Goal: Transaction & Acquisition: Book appointment/travel/reservation

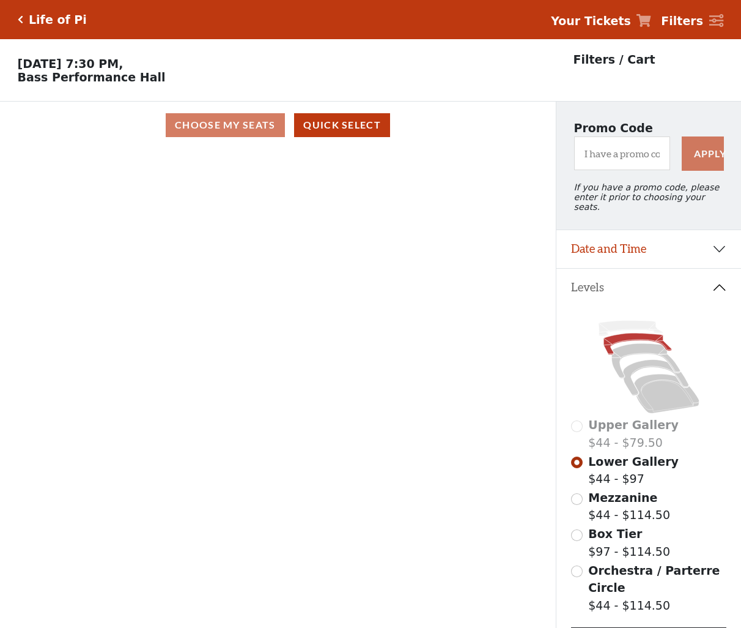
click at [403, 199] on div "Current Level Lower Gallery Click on a level below to open the Select Your Own …" at bounding box center [278, 401] width 556 height 505
click at [597, 493] on span "Mezzanine" at bounding box center [622, 497] width 69 height 13
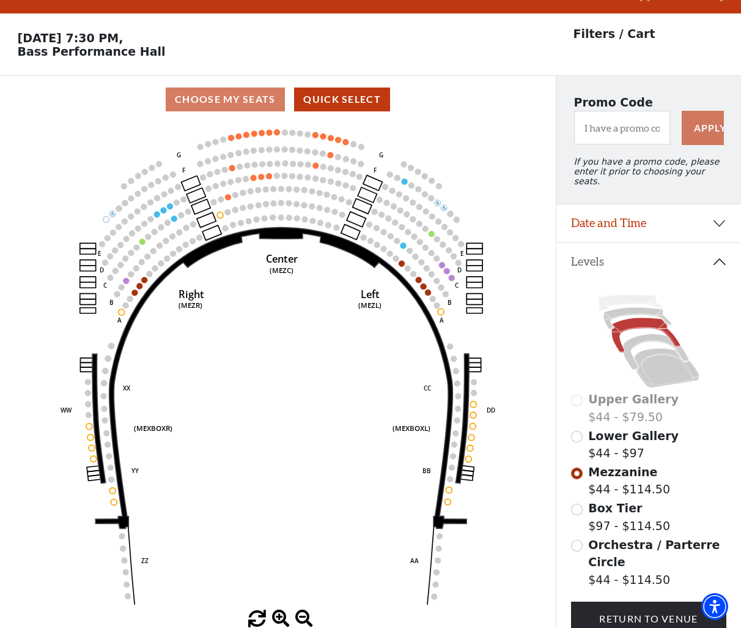
scroll to position [56, 0]
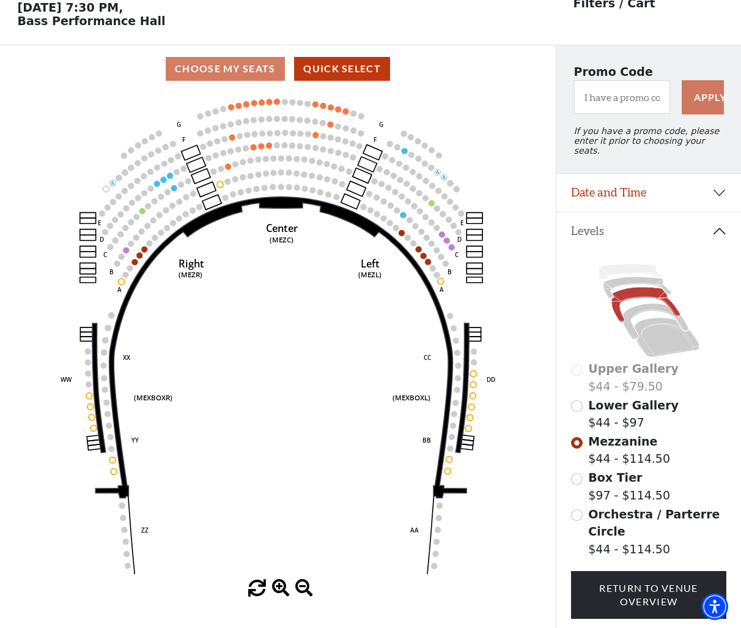
click at [587, 409] on div "Lower Gallery $44 - $97" at bounding box center [649, 413] width 156 height 35
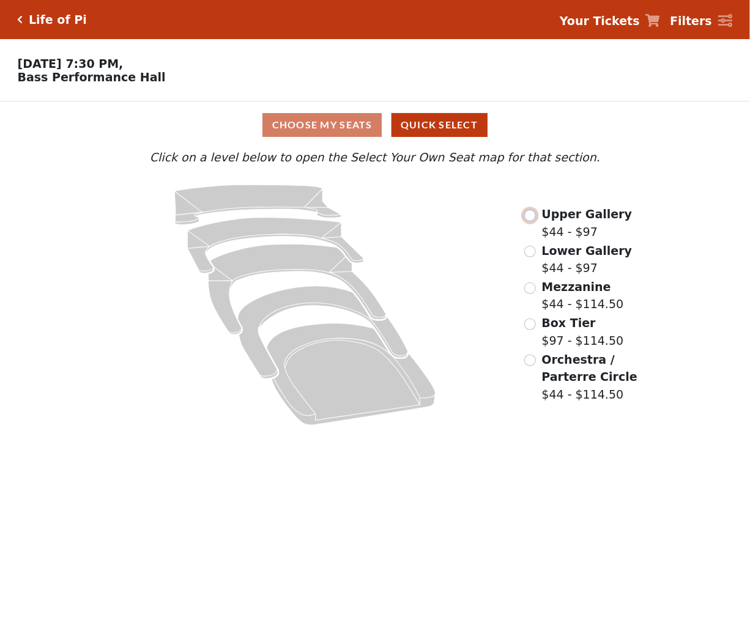
click at [532, 221] on input "radio" at bounding box center [530, 216] width 12 height 12
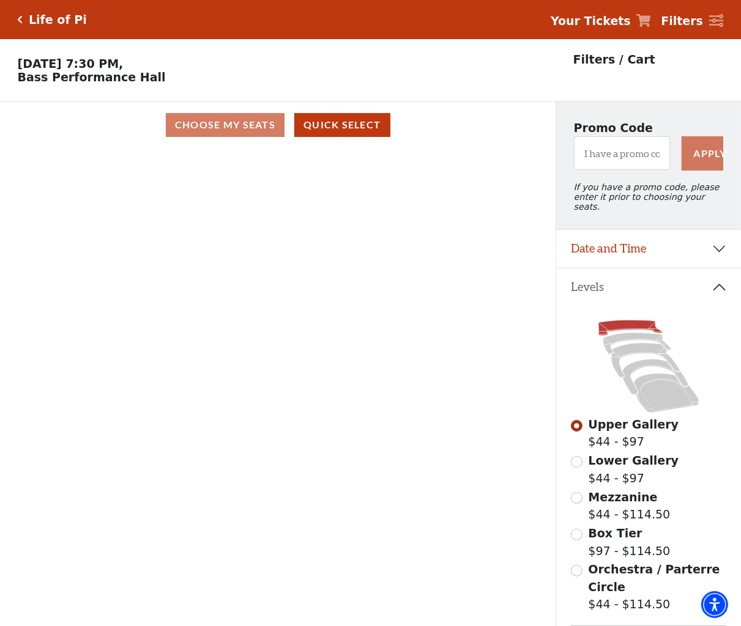
click at [360, 281] on div "Current Level Upper Gallery Click on a level below to open the Select Your Own …" at bounding box center [277, 400] width 555 height 503
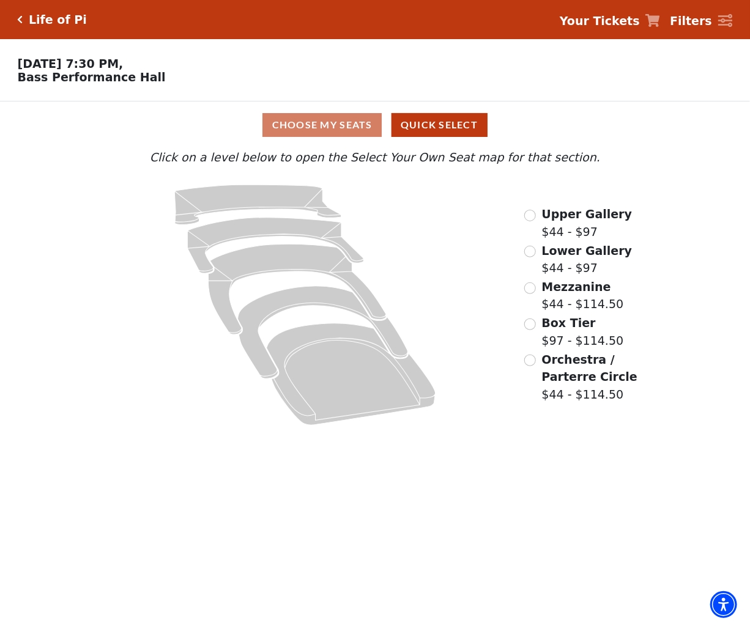
click at [524, 215] on div "Upper Gallery $44 - $97" at bounding box center [578, 223] width 108 height 35
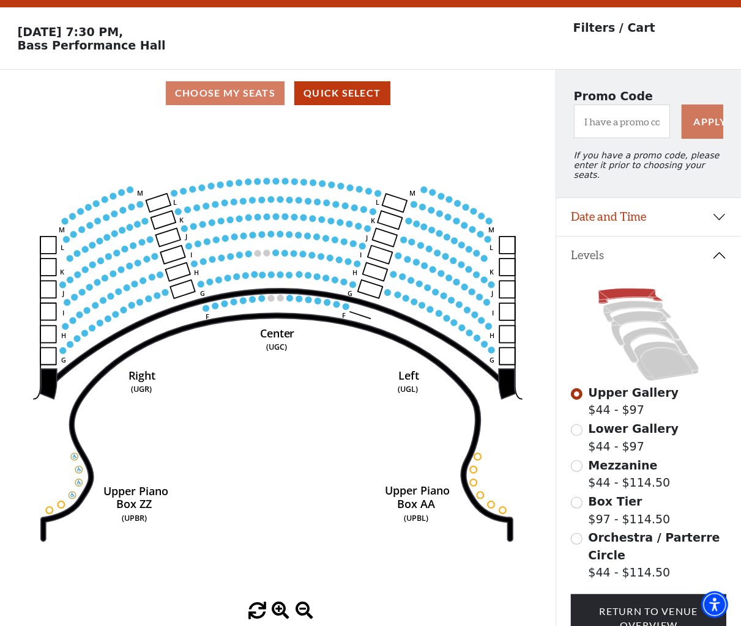
scroll to position [56, 0]
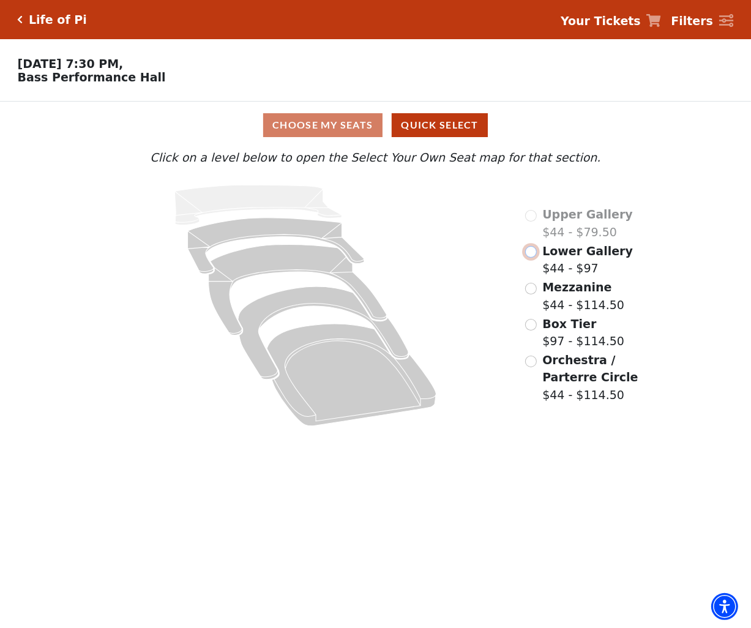
click at [528, 256] on input "Lower Gallery$44 - $97\a" at bounding box center [531, 252] width 12 height 12
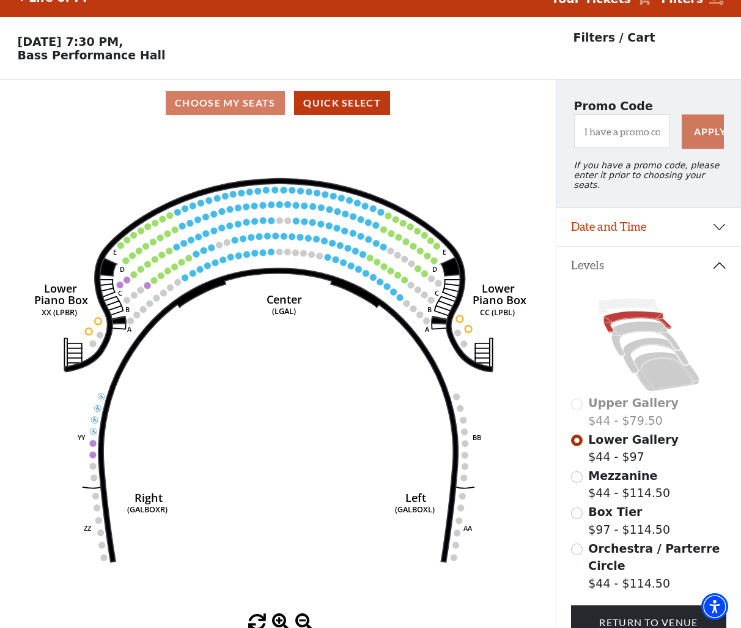
scroll to position [56, 0]
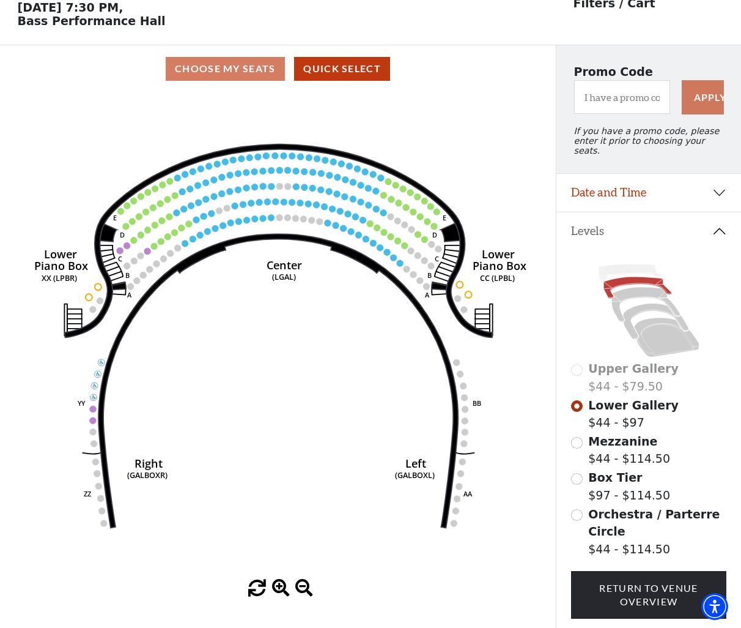
click at [613, 438] on span "Mezzanine" at bounding box center [622, 440] width 69 height 13
